Goal: Task Accomplishment & Management: Manage account settings

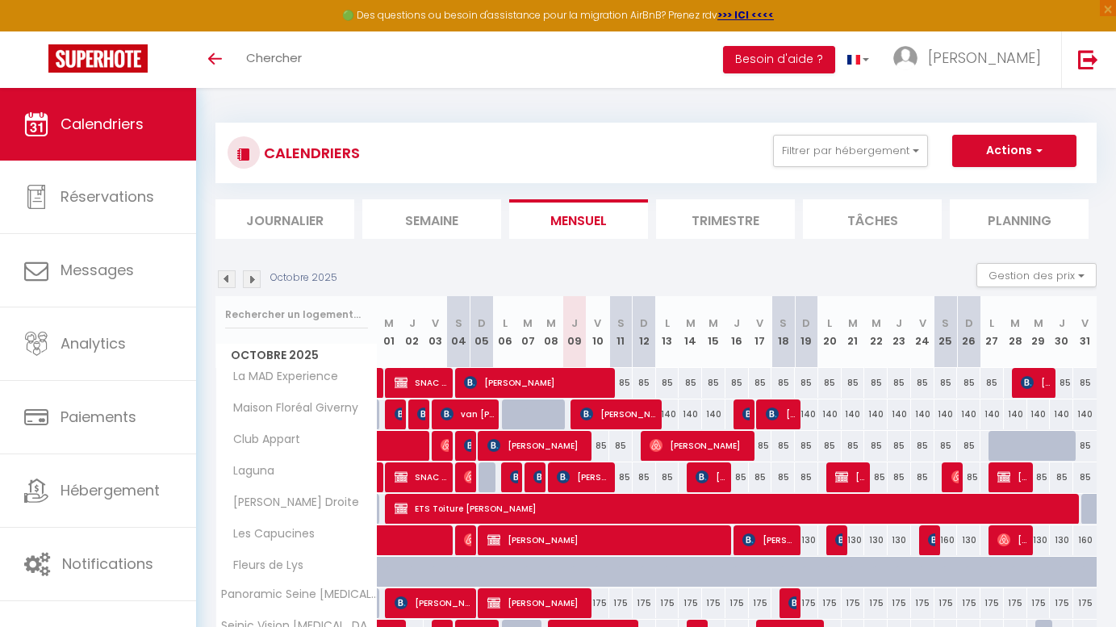
select select
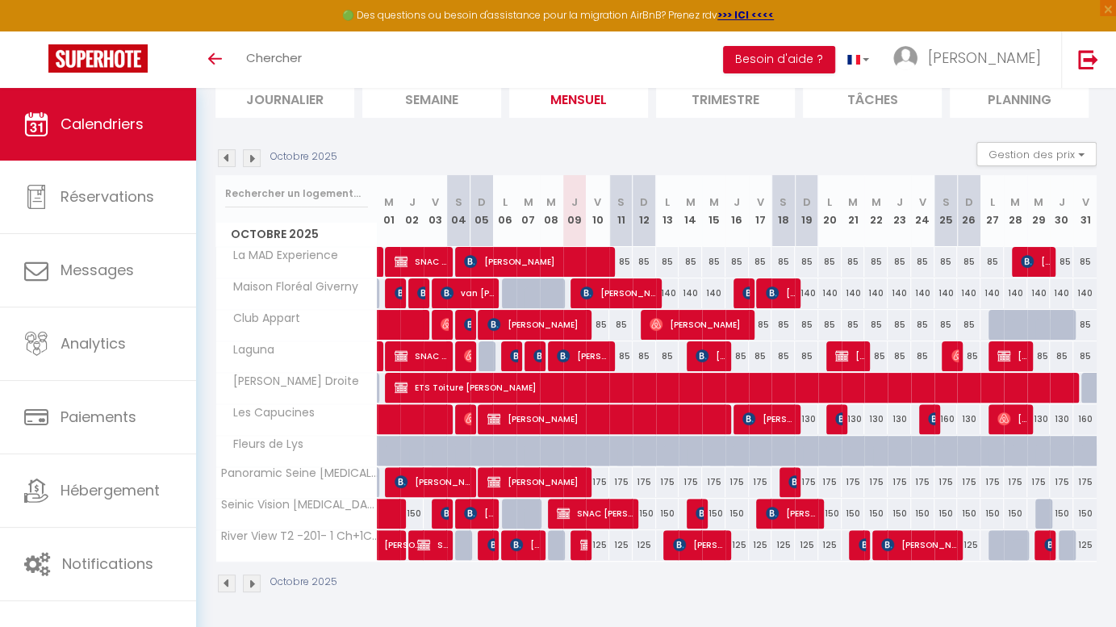
scroll to position [121, 0]
click at [534, 325] on span "[PERSON_NAME]" at bounding box center [539, 324] width 102 height 31
select select "OK"
select select "1"
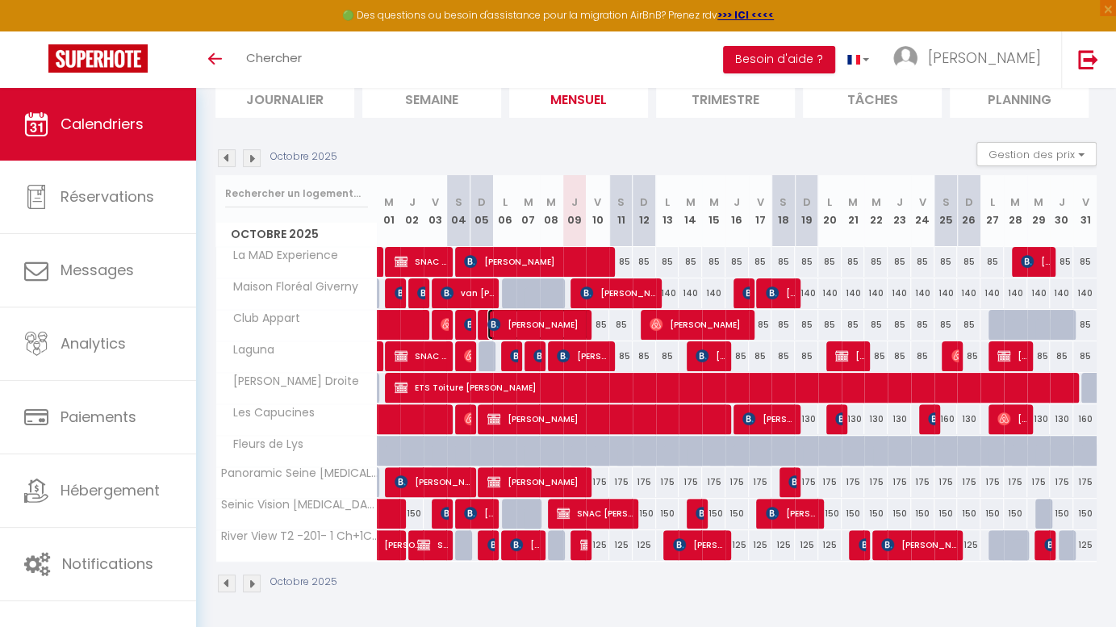
select select "0"
select select "1"
select select
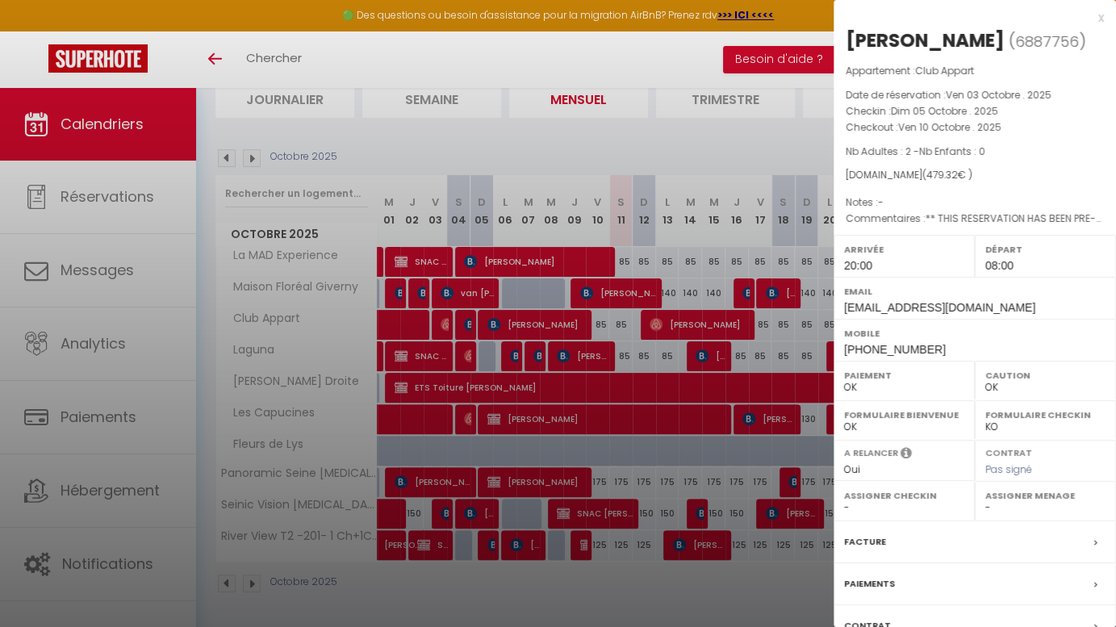
click at [1095, 542] on span at bounding box center [1100, 542] width 11 height 17
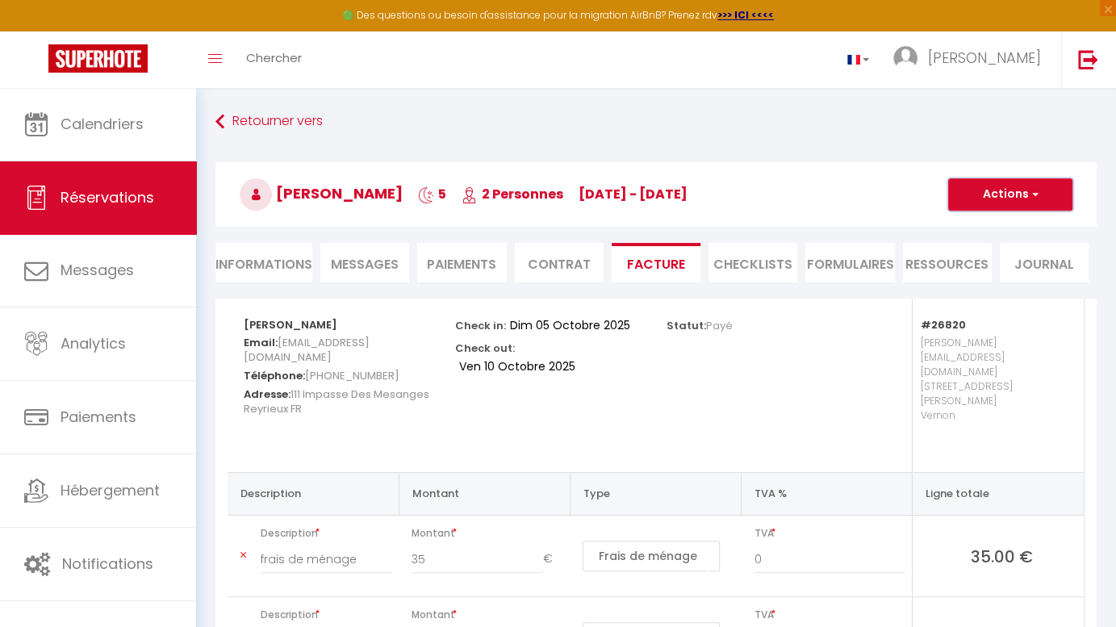
click at [1035, 196] on span "button" at bounding box center [1033, 194] width 10 height 15
click at [1002, 271] on link "Envoyer la facture" at bounding box center [999, 272] width 136 height 21
type input "[EMAIL_ADDRESS][DOMAIN_NAME]"
select select "fr"
type input "Votre facture 6887756 - Club Appart"
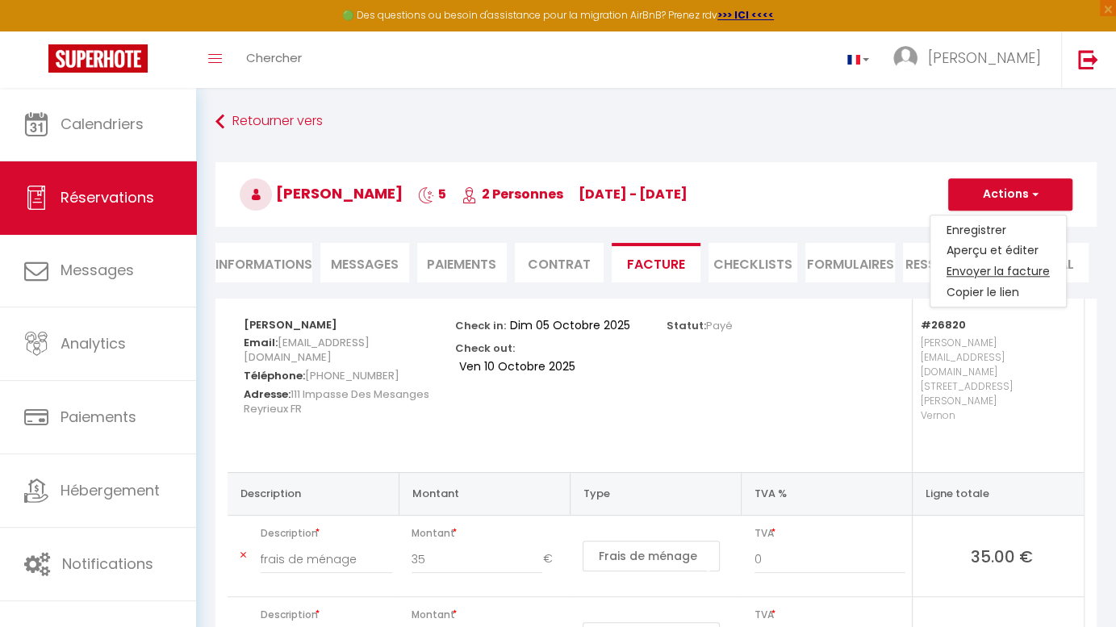
type textarea "Bonjour, Voici le lien pour télécharger votre facture : [URL][DOMAIN_NAME] Déta…"
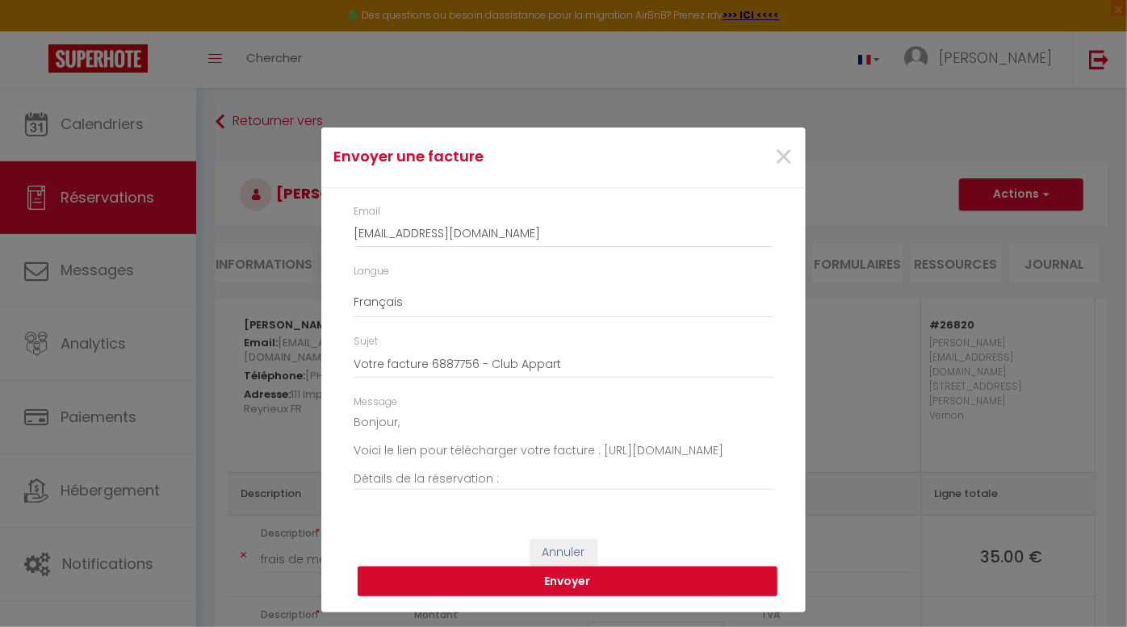
click at [626, 581] on button "Envoyer" at bounding box center [568, 582] width 420 height 31
